Goal: Task Accomplishment & Management: Use online tool/utility

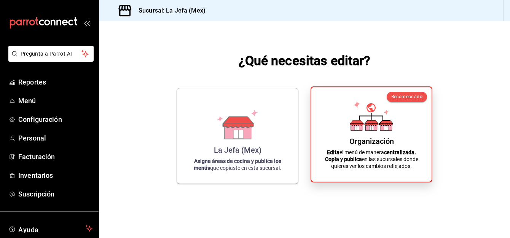
click at [366, 132] on div "Organización Edita el menú de manera centralizada. Copia y publica en las sucur…" at bounding box center [371, 134] width 102 height 82
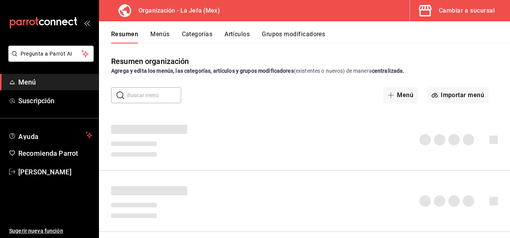
click at [234, 38] on button "Artículos" at bounding box center [236, 36] width 25 height 13
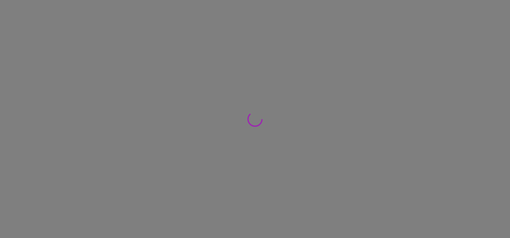
click at [233, 37] on div at bounding box center [255, 119] width 510 height 238
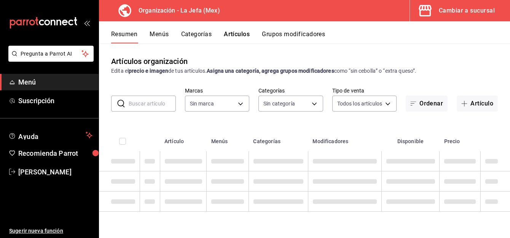
click at [469, 99] on button "Artículo" at bounding box center [476, 103] width 41 height 16
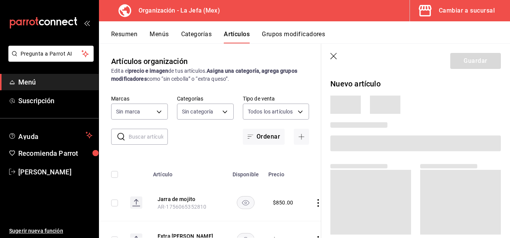
type input "50befb75-0fe5-4750-904c-e3b126ae6c81"
type input "058dbf38-10d5-49e9-8196-fe3ae280a5cc,5d70752b-b594-4e4c-bf8e-a7aab686035c,1f52b…"
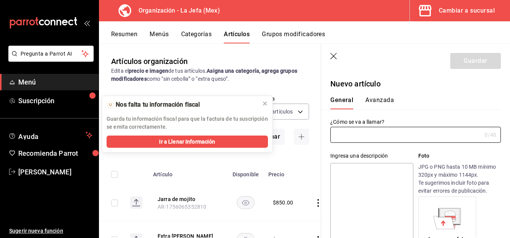
type input "AR-1756076217224"
click at [348, 137] on input "text" at bounding box center [405, 134] width 151 height 15
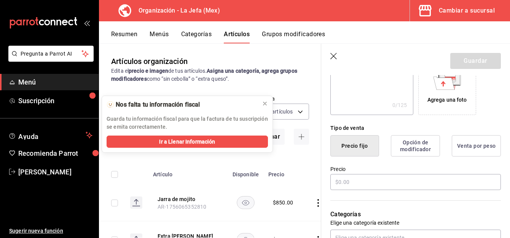
scroll to position [149, 0]
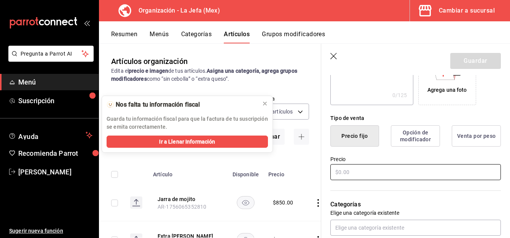
type input "Cubetazo Victoria 12"
click at [344, 170] on input "text" at bounding box center [415, 172] width 170 height 16
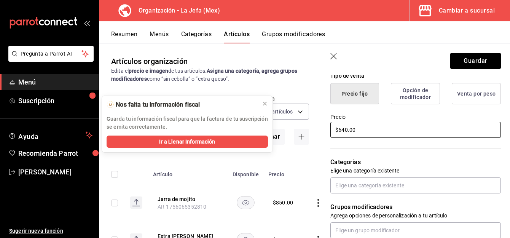
scroll to position [192, 0]
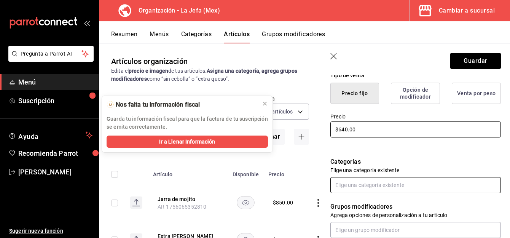
type input "$640.00"
click at [348, 187] on input "text" at bounding box center [415, 185] width 170 height 16
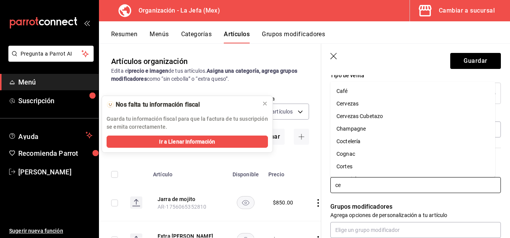
type input "cer"
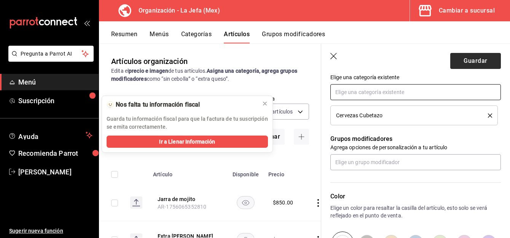
scroll to position [285, 0]
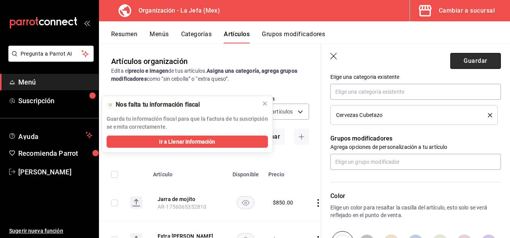
click at [469, 57] on button "Guardar" at bounding box center [475, 61] width 51 height 16
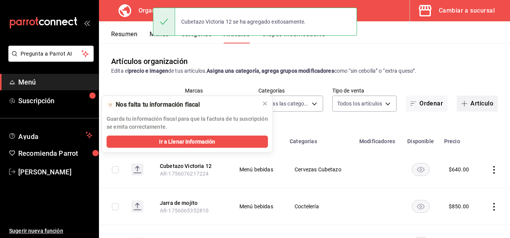
click at [470, 102] on button "Artículo" at bounding box center [476, 103] width 41 height 16
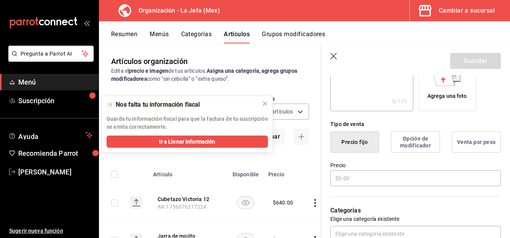
scroll to position [144, 0]
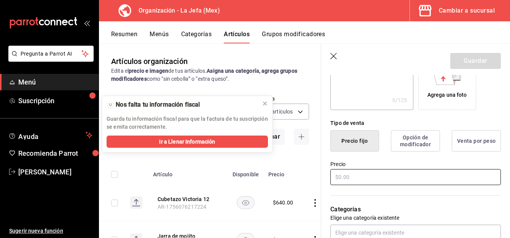
type input "Cubetazo Corona 12"
click at [346, 178] on input "text" at bounding box center [415, 177] width 170 height 16
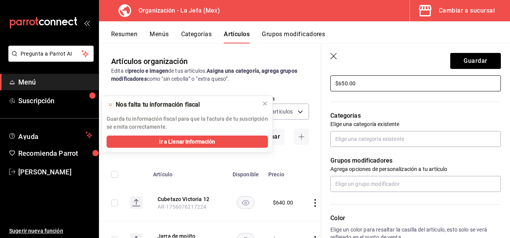
scroll to position [238, 0]
type input "$650.00"
click at [355, 135] on input "text" at bounding box center [415, 138] width 170 height 16
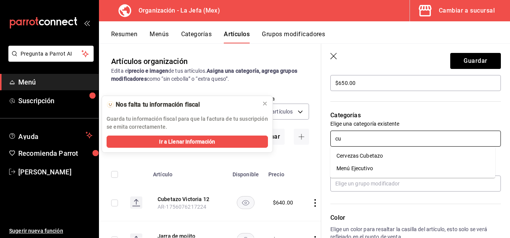
type input "cub"
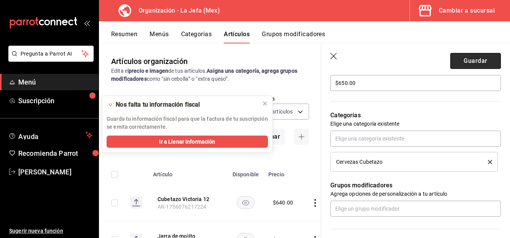
click at [462, 59] on button "Guardar" at bounding box center [475, 61] width 51 height 16
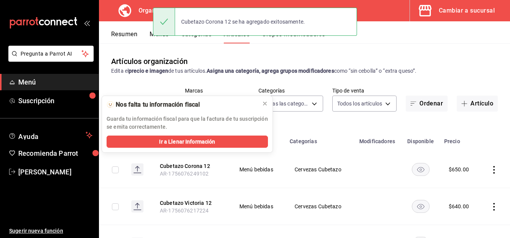
click at [152, 35] on button "Menús" at bounding box center [158, 36] width 19 height 13
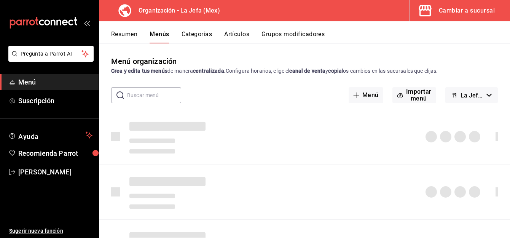
scroll to position [17, 0]
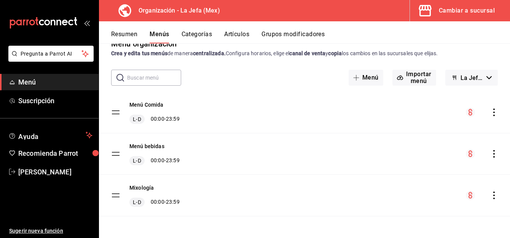
click at [493, 154] on icon "actions" at bounding box center [494, 154] width 2 height 8
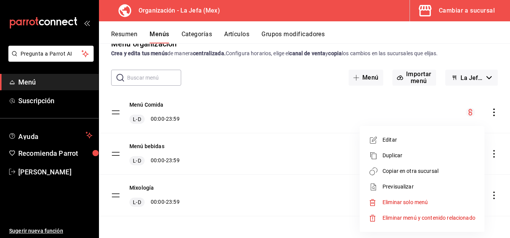
click at [420, 173] on span "Copiar en otra sucursal" at bounding box center [428, 171] width 93 height 8
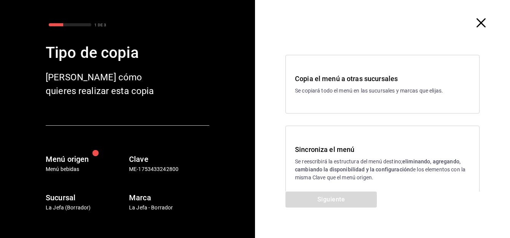
click at [347, 155] on div "Sincroniza el menú Se reescribirá la estructura del menú destino; eliminando, a…" at bounding box center [382, 162] width 175 height 37
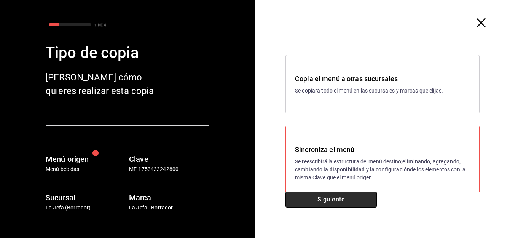
click at [315, 202] on button "Siguiente" at bounding box center [330, 199] width 91 height 16
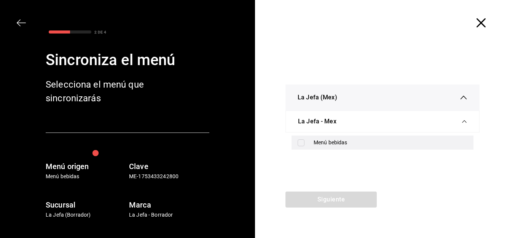
click at [307, 146] on div "Menú bebidas" at bounding box center [382, 142] width 182 height 14
checkbox input "true"
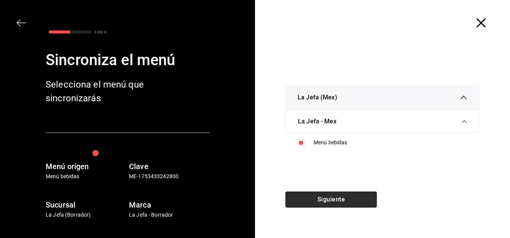
click at [316, 201] on button "Siguiente" at bounding box center [330, 199] width 91 height 16
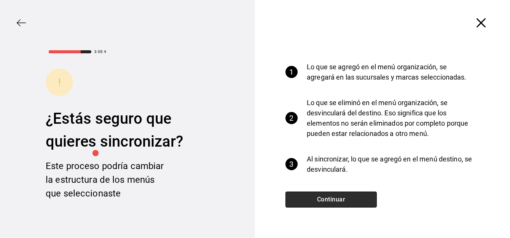
click at [315, 201] on button "Continuar" at bounding box center [330, 199] width 91 height 16
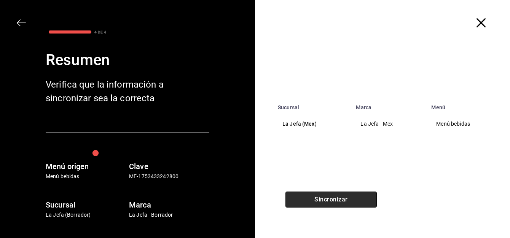
click at [315, 201] on button "Sincronizar" at bounding box center [330, 199] width 91 height 16
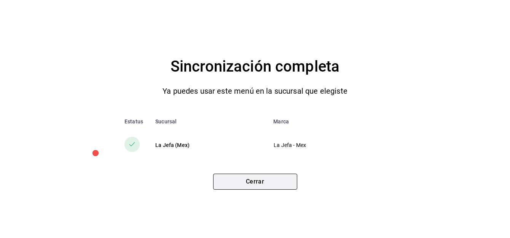
click at [271, 178] on button "Cerrar" at bounding box center [255, 181] width 84 height 16
